Goal: Information Seeking & Learning: Learn about a topic

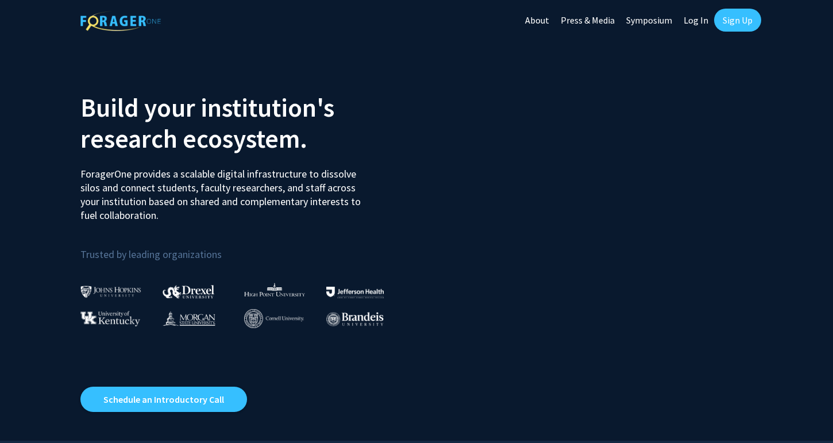
click at [691, 25] on link "Log In" at bounding box center [696, 20] width 36 height 40
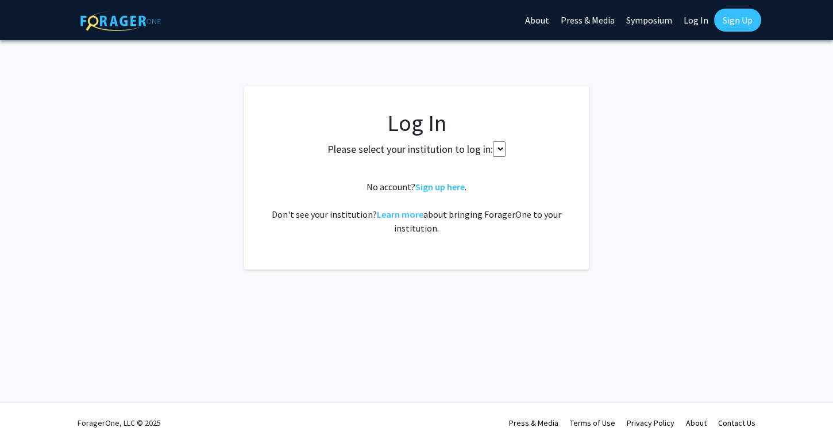
select select
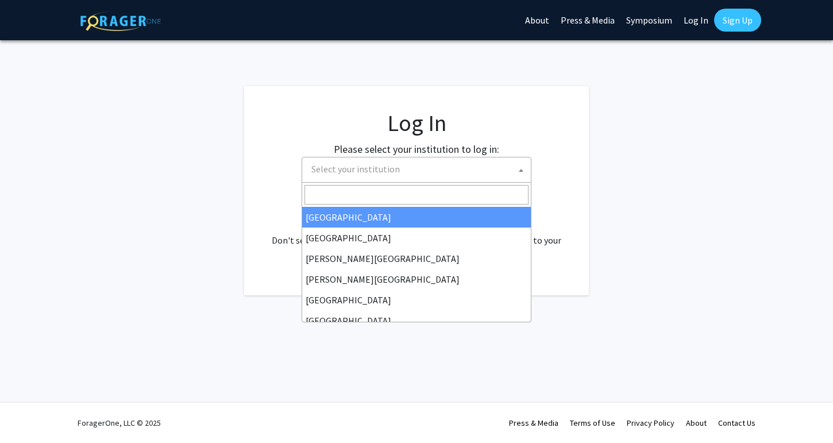
click at [415, 171] on span "Select your institution" at bounding box center [419, 169] width 224 height 24
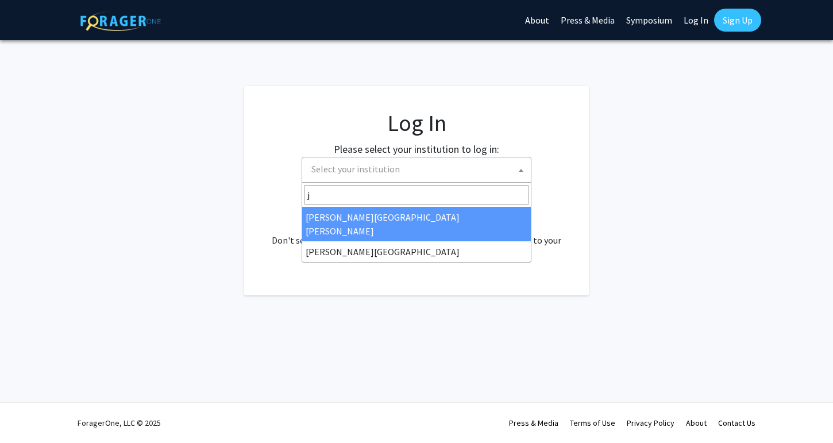
type input "jo"
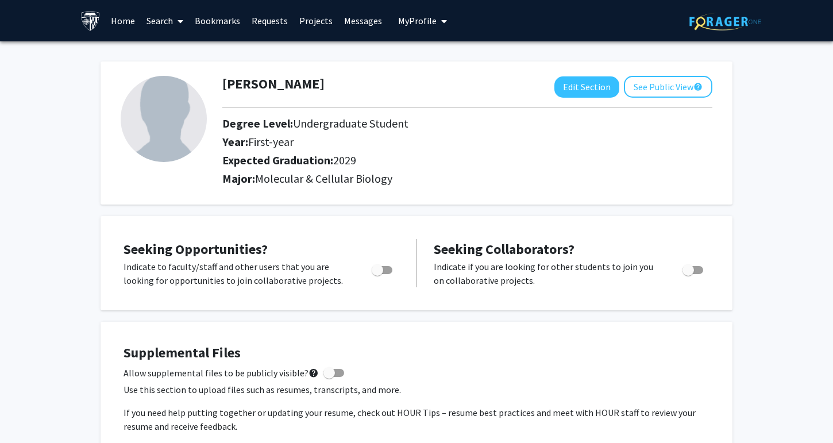
click at [175, 28] on span at bounding box center [178, 21] width 10 height 40
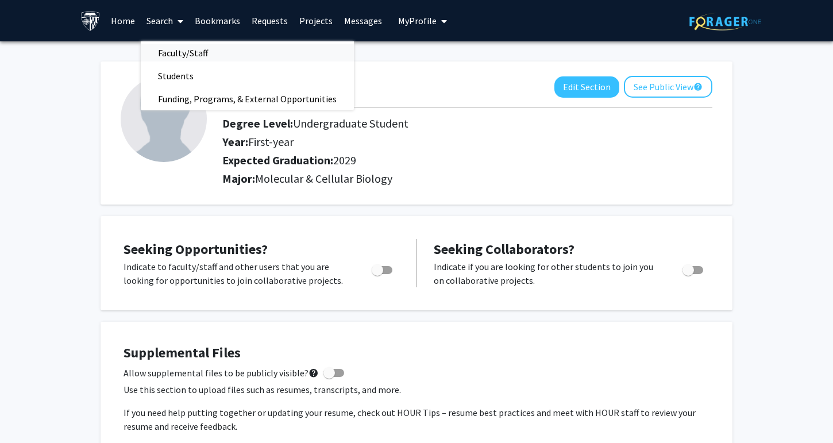
click at [170, 52] on span "Faculty/Staff" at bounding box center [183, 52] width 84 height 23
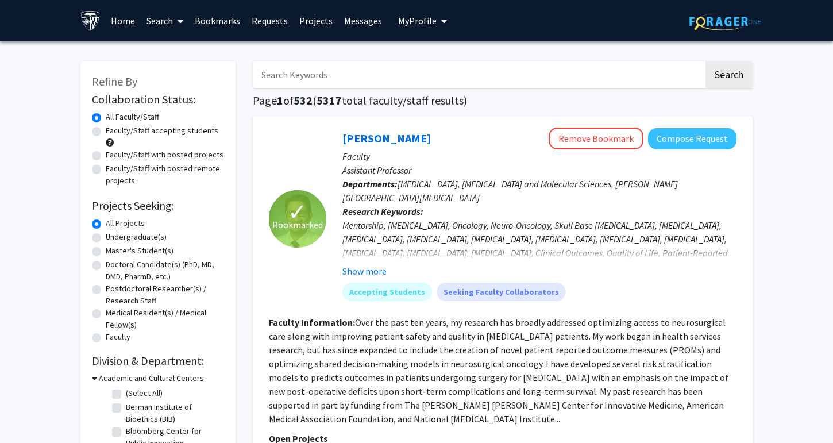
click at [130, 241] on label "Undergraduate(s)" at bounding box center [136, 237] width 61 height 12
click at [113, 238] on input "Undergraduate(s)" at bounding box center [109, 234] width 7 height 7
radio input "true"
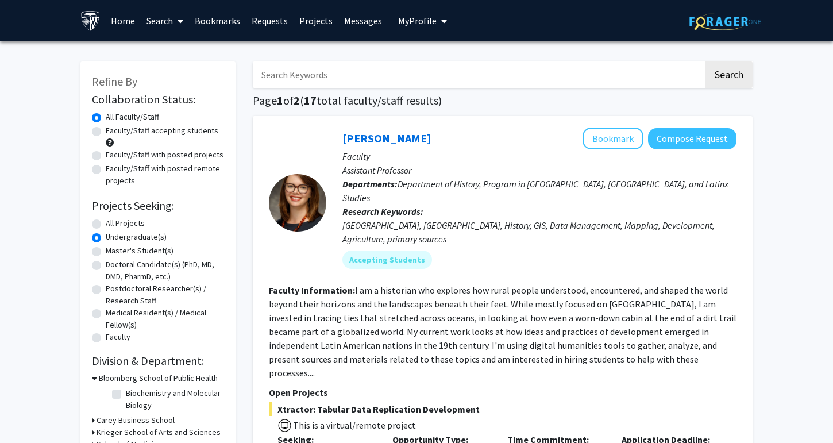
click at [157, 137] on label "Faculty/Staff accepting students" at bounding box center [162, 131] width 113 height 12
click at [113, 132] on input "Faculty/Staff accepting students" at bounding box center [109, 128] width 7 height 7
radio input "true"
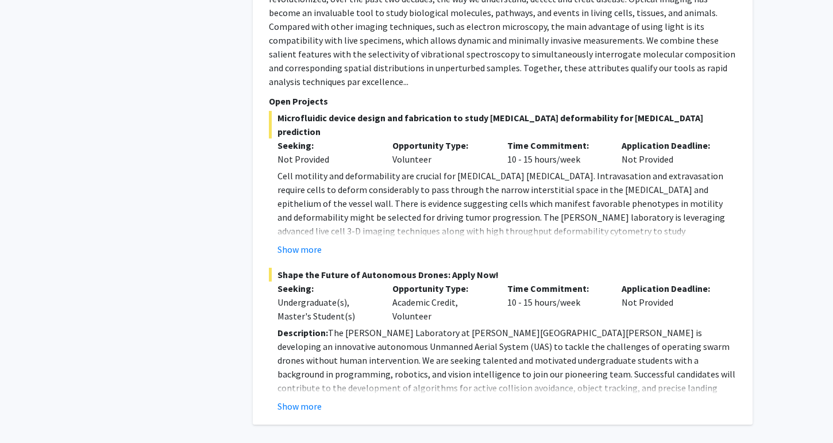
scroll to position [4896, 0]
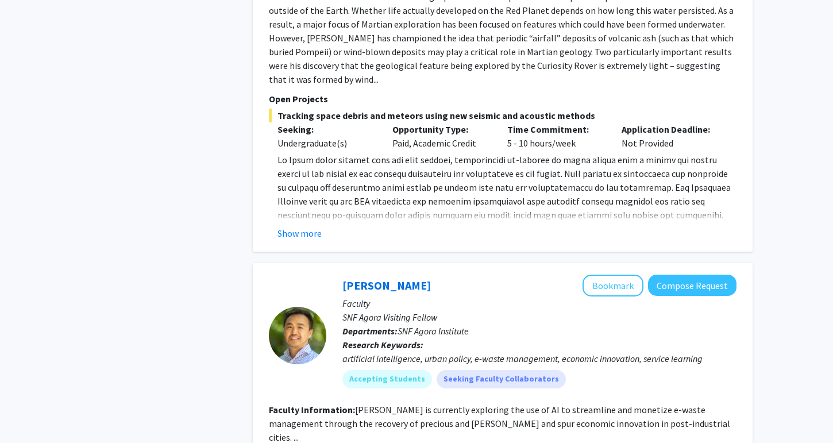
scroll to position [1885, 0]
